Goal: Task Accomplishment & Management: Complete application form

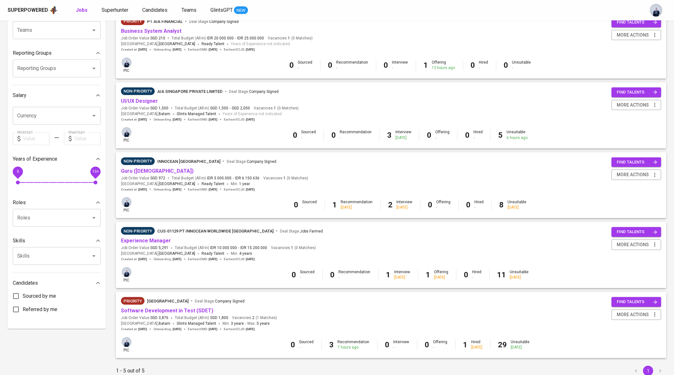
scroll to position [107, 0]
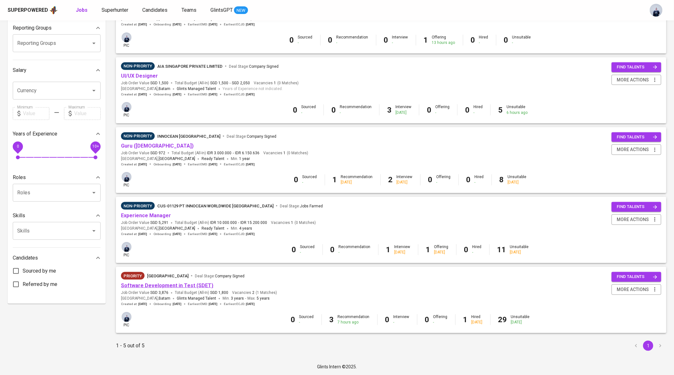
click at [167, 283] on link "Software Development in Test (SDET)" at bounding box center [167, 286] width 92 height 6
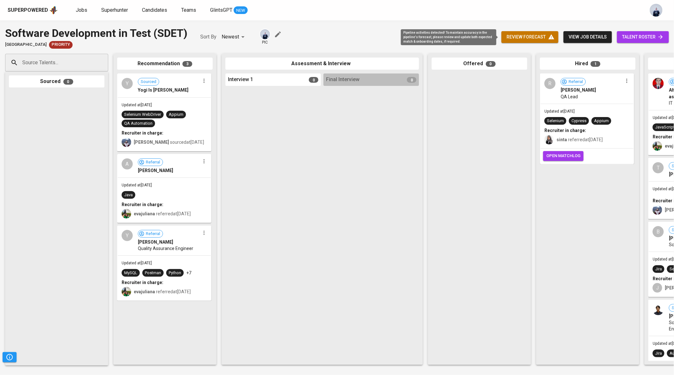
click at [514, 39] on span "review forecast" at bounding box center [529, 37] width 47 height 8
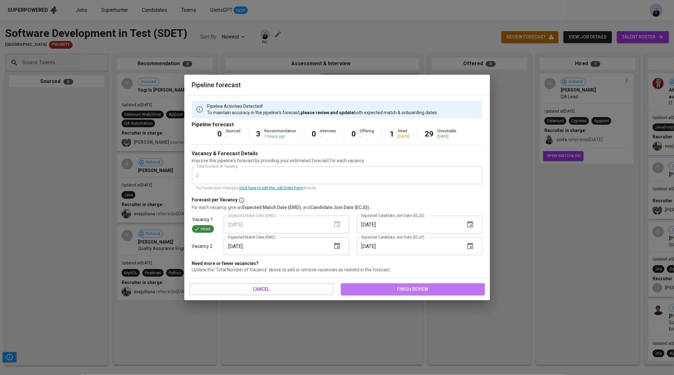
click at [368, 287] on span "finish review" at bounding box center [413, 289] width 134 height 8
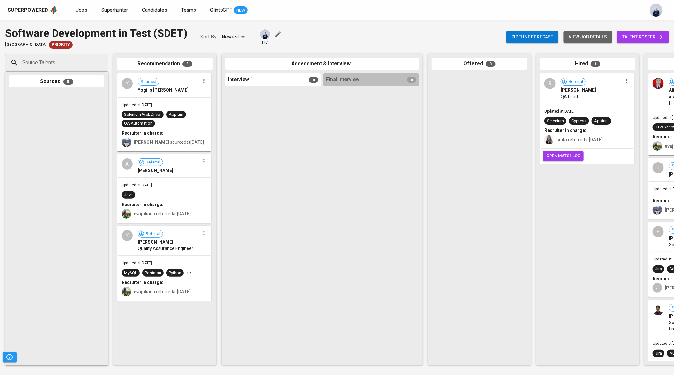
click at [579, 40] on span "view job details" at bounding box center [587, 37] width 38 height 8
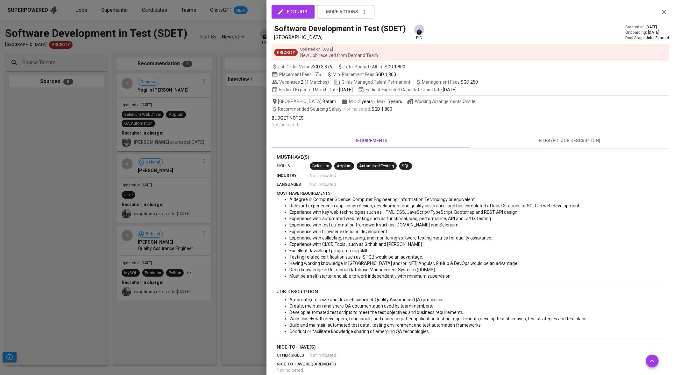
scroll to position [108, 0]
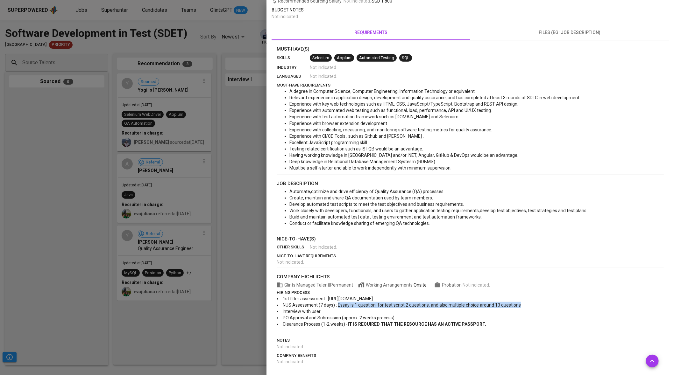
drag, startPoint x: 332, startPoint y: 305, endPoint x: 515, endPoint y: 304, distance: 183.9
click at [515, 304] on li "NUS Assessment (7 days) : Essay is 1 question, for test script 2 questions, and…" at bounding box center [469, 305] width 387 height 6
copy span "Essay is 1 question, for test script 2 questions, and also multiple choice arou…"
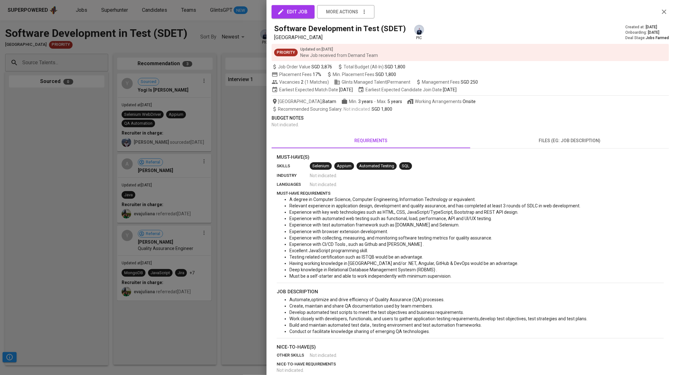
click at [220, 126] on div at bounding box center [337, 187] width 674 height 375
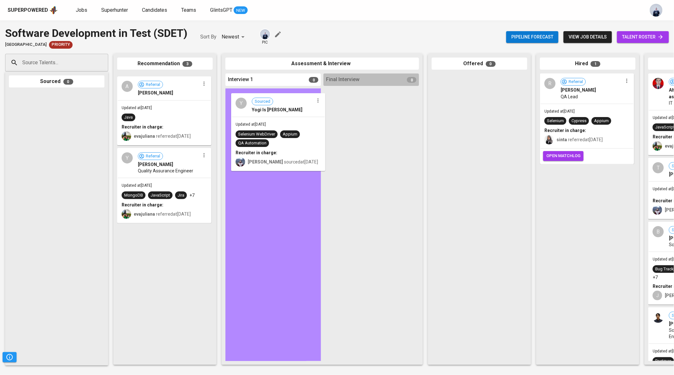
drag, startPoint x: 161, startPoint y: 96, endPoint x: 277, endPoint y: 116, distance: 117.5
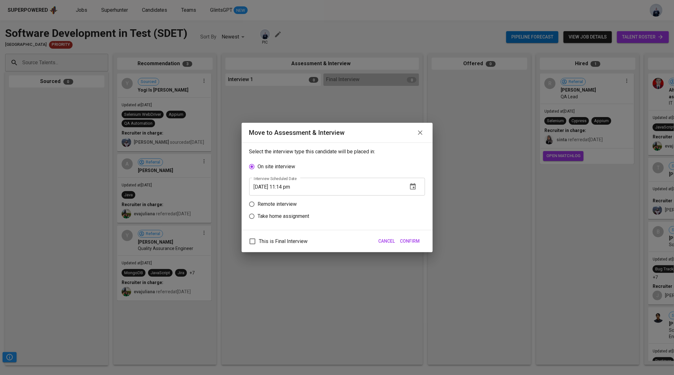
click at [291, 214] on p "Take home assignment" at bounding box center [284, 217] width 52 height 8
click at [258, 214] on input "Take home assignment" at bounding box center [252, 216] width 12 height 12
radio input "true"
click at [413, 212] on icon "button" at bounding box center [413, 210] width 6 height 6
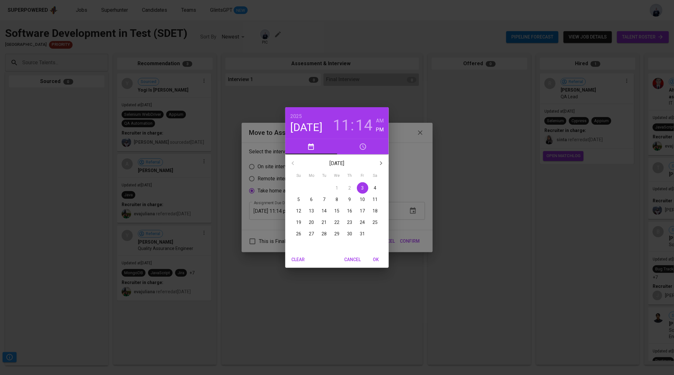
click at [363, 199] on p "10" at bounding box center [362, 199] width 5 height 6
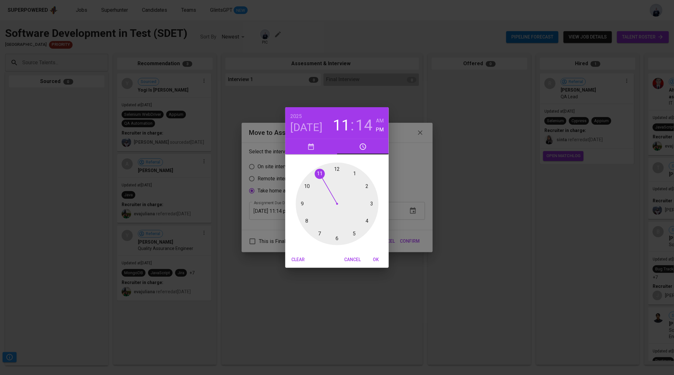
click at [337, 169] on div at bounding box center [337, 204] width 83 height 83
type input "10/10/2025 12:00 pm"
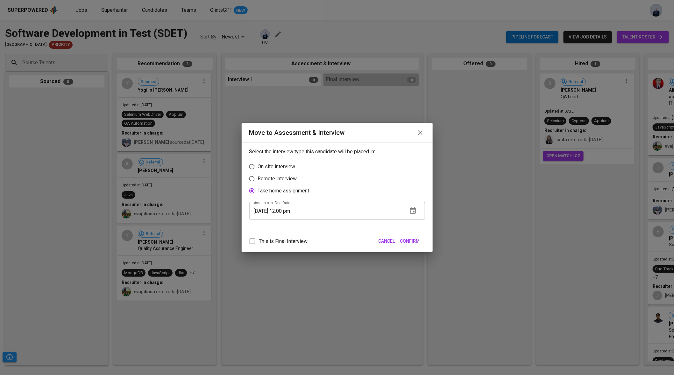
click at [409, 238] on span "Confirm" at bounding box center [410, 241] width 20 height 8
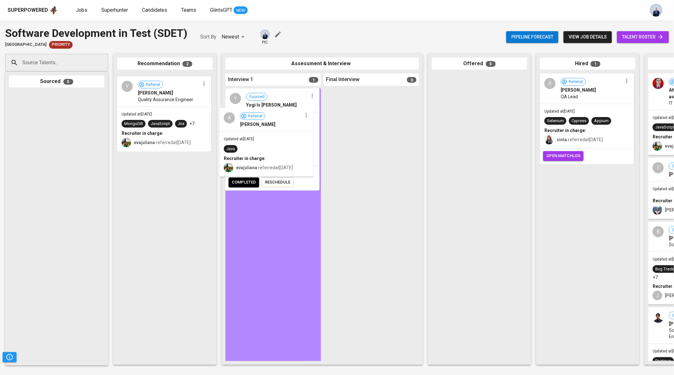
drag, startPoint x: 174, startPoint y: 115, endPoint x: 279, endPoint y: 150, distance: 110.4
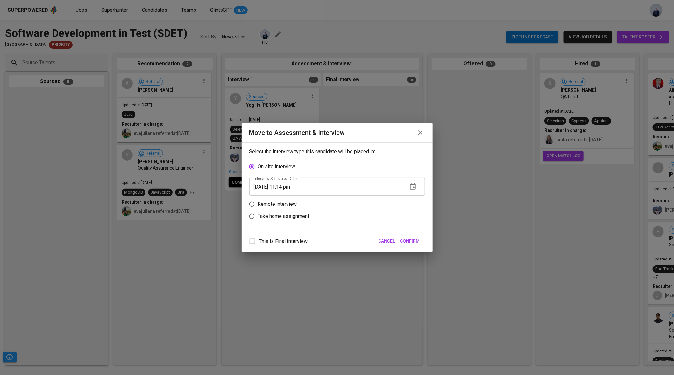
click at [302, 215] on p "Take home assignment" at bounding box center [284, 217] width 52 height 8
click at [258, 215] on input "Take home assignment" at bounding box center [252, 216] width 12 height 12
radio input "true"
click at [413, 206] on button "button" at bounding box center [412, 210] width 15 height 15
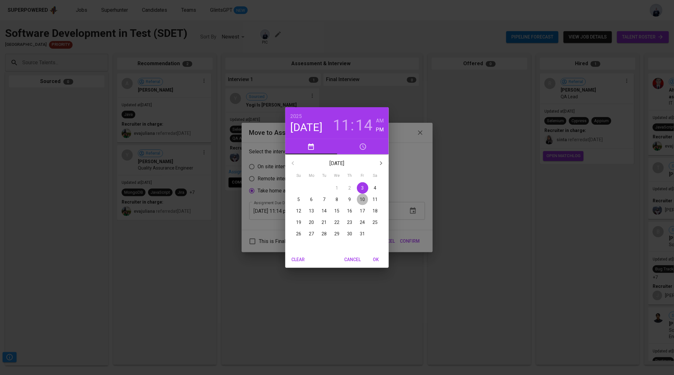
click at [363, 201] on p "10" at bounding box center [362, 199] width 5 height 6
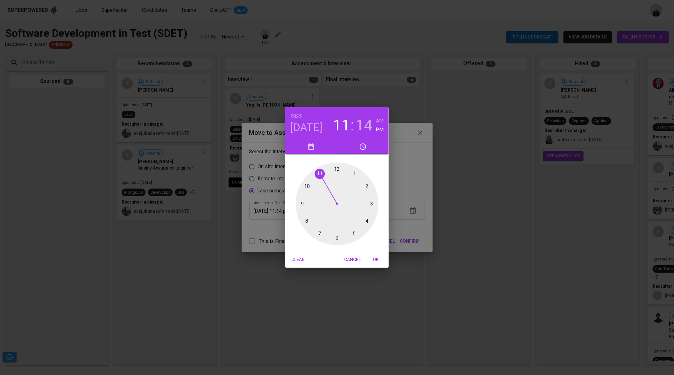
click at [336, 169] on div at bounding box center [337, 204] width 83 height 83
type input "10/10/2025 12:00 pm"
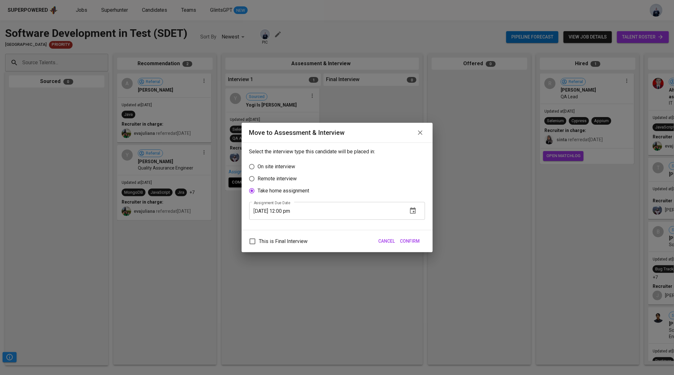
click at [418, 241] on span "Confirm" at bounding box center [410, 241] width 20 height 8
